Goal: Task Accomplishment & Management: Complete application form

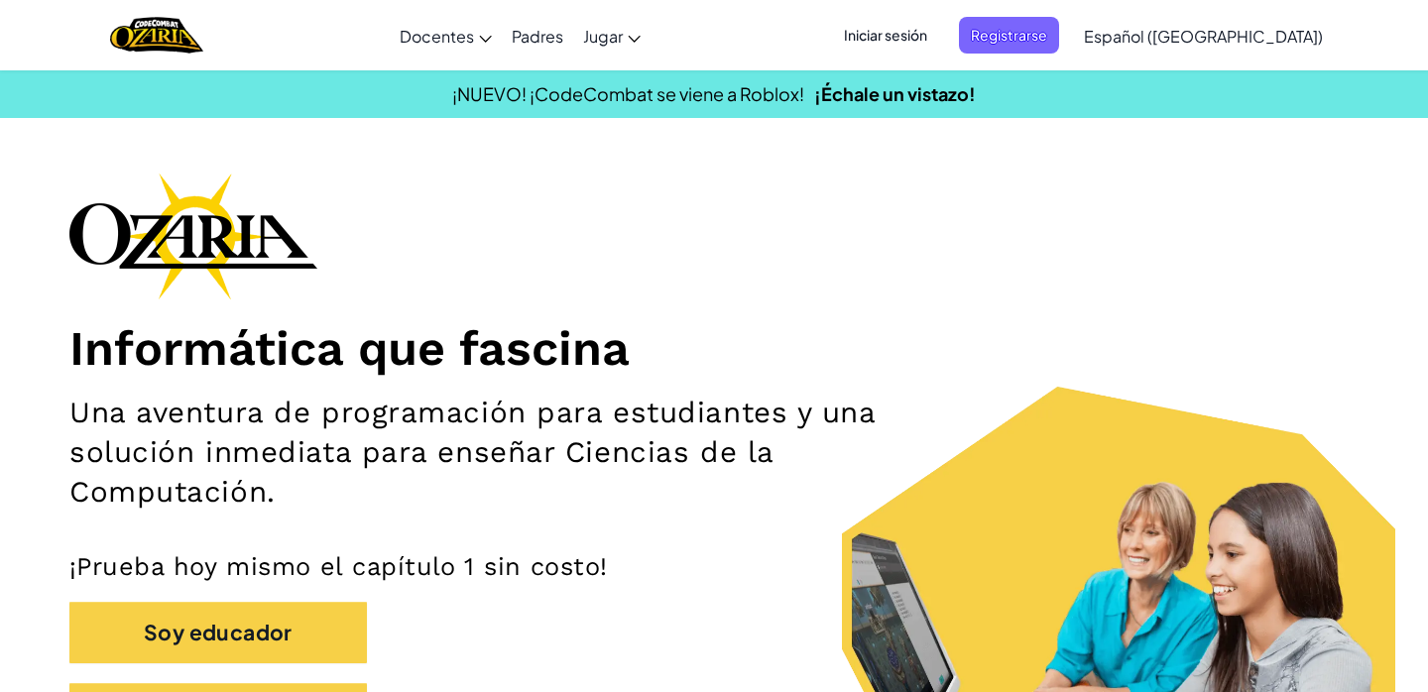
click at [923, 32] on span "Iniciar sesión" at bounding box center [885, 35] width 107 height 37
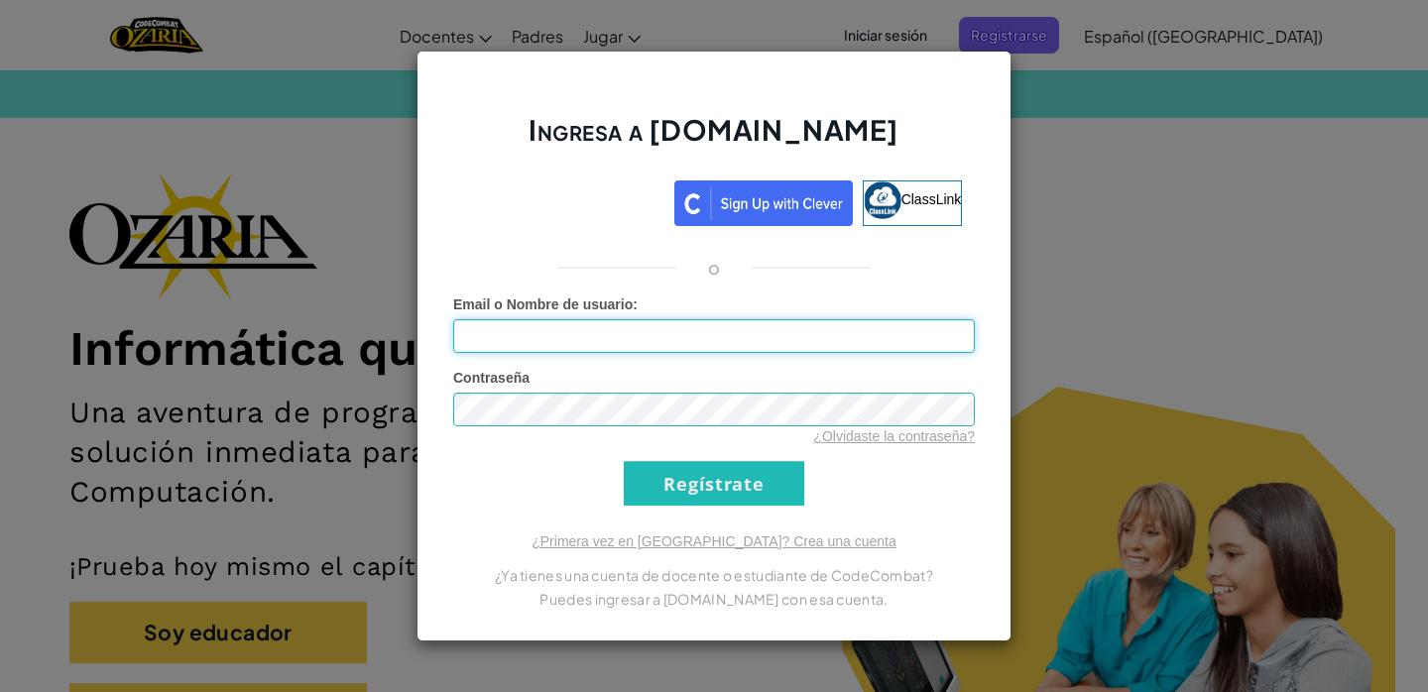
click at [678, 340] on input "Email o Nombre de usuario :" at bounding box center [714, 336] width 522 height 34
click at [846, 523] on div "Ingresa a [DOMAIN_NAME] ClassLink o Error desconocido. Email o Nombre de usuari…" at bounding box center [714, 346] width 595 height 591
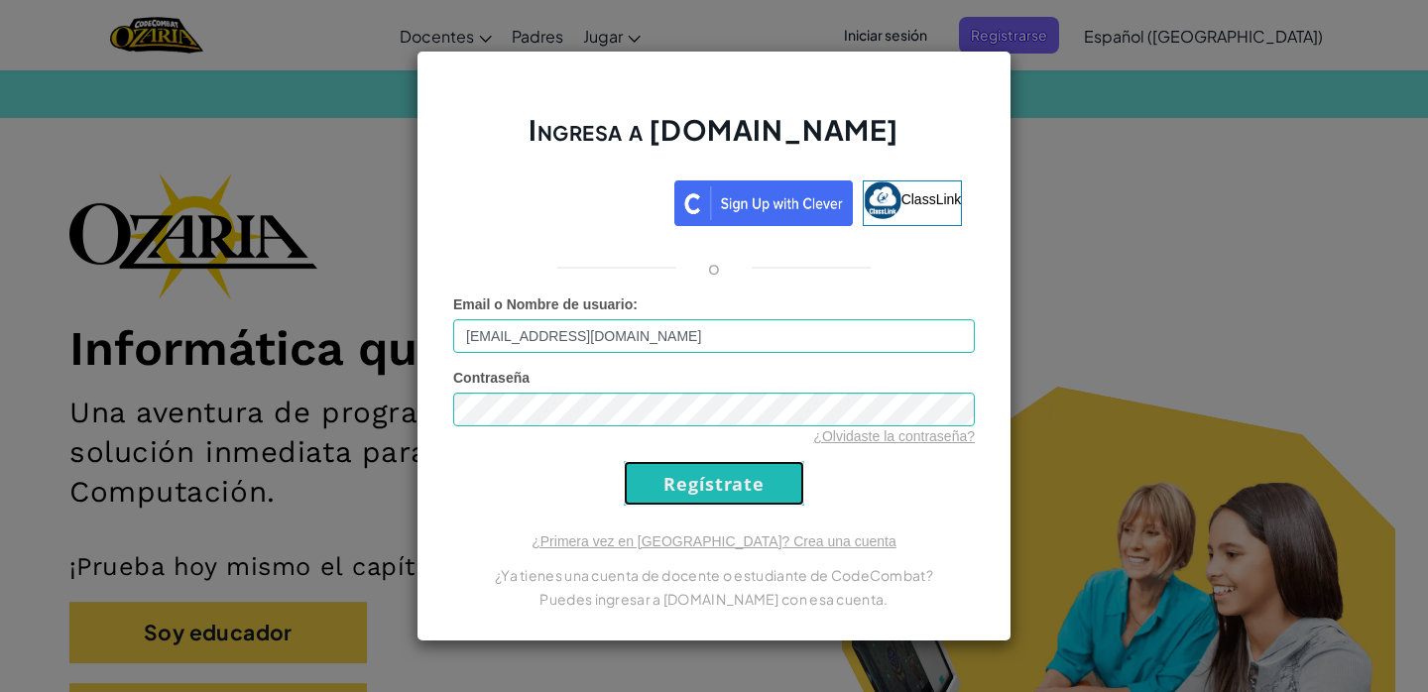
click at [765, 467] on input "Regístrate" at bounding box center [714, 483] width 181 height 45
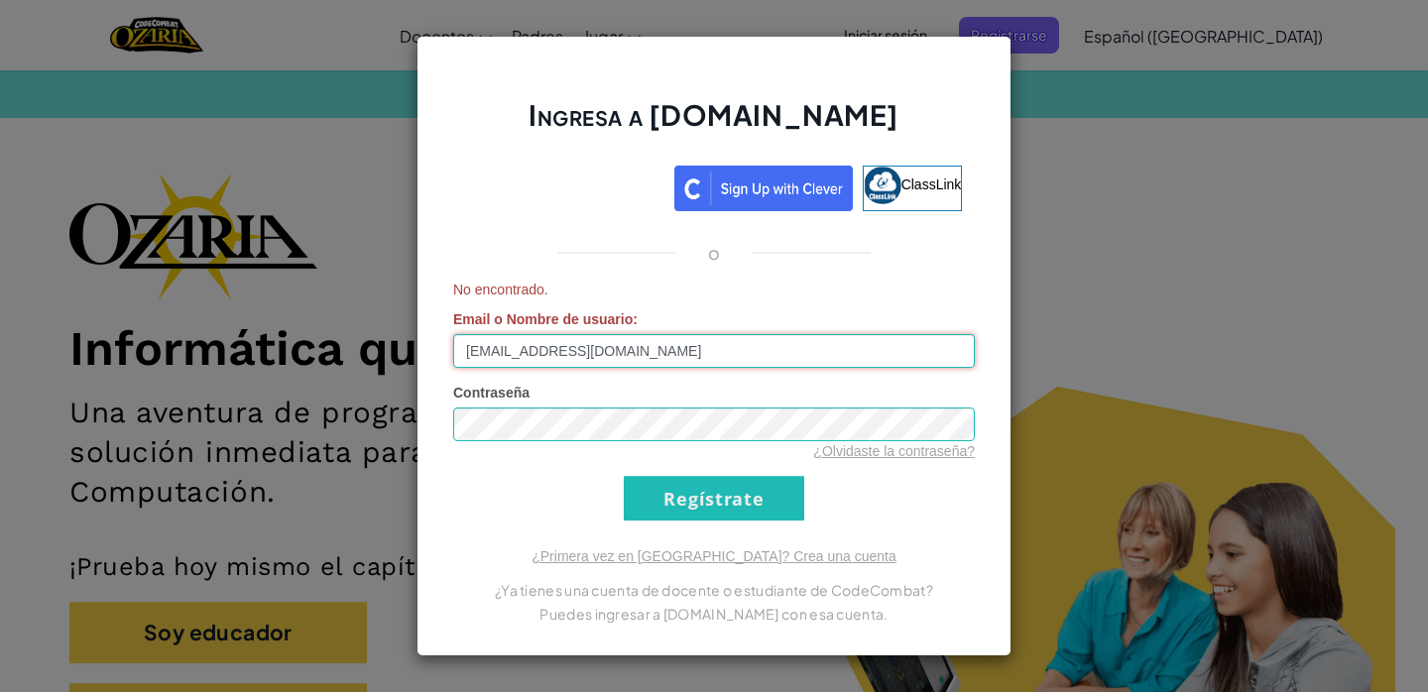
click at [675, 354] on input "[EMAIL_ADDRESS][DOMAIN_NAME]" at bounding box center [714, 351] width 522 height 34
type input "[EMAIL_ADDRESS][DOMAIN_NAME]"
click at [719, 501] on input "Regístrate" at bounding box center [714, 498] width 181 height 45
